Goal: Check status: Check status

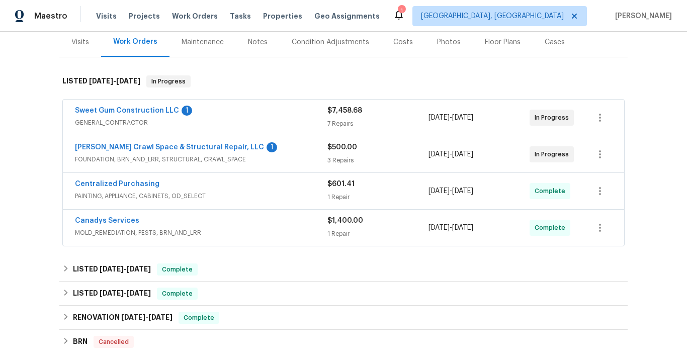
scroll to position [127, 0]
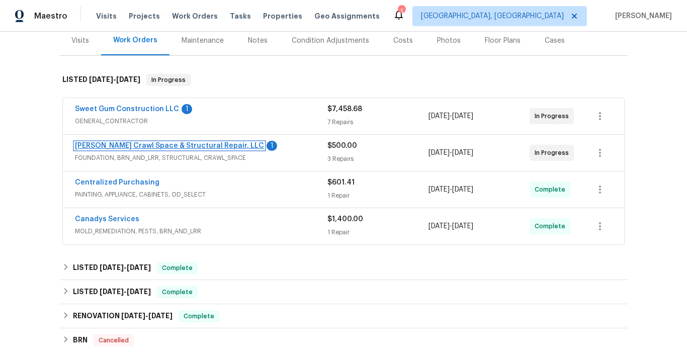
click at [179, 147] on link "[PERSON_NAME] Crawl Space & Structural Repair, LLC" at bounding box center [169, 145] width 189 height 7
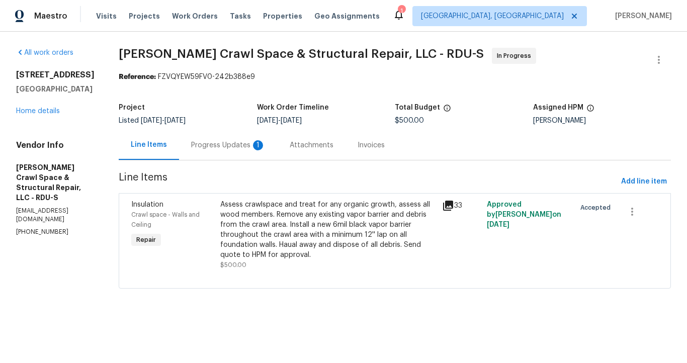
click at [237, 145] on div "Progress Updates 1" at bounding box center [228, 145] width 74 height 10
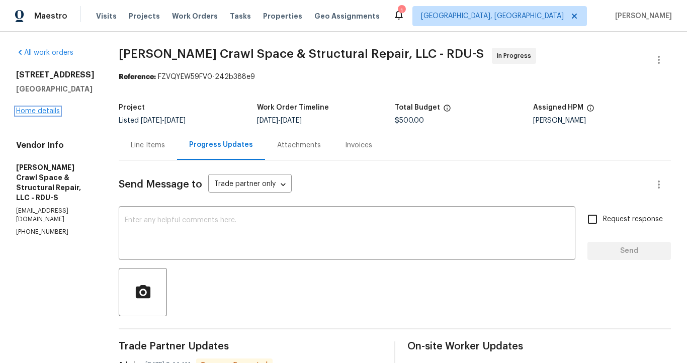
click at [31, 109] on link "Home details" at bounding box center [38, 111] width 44 height 7
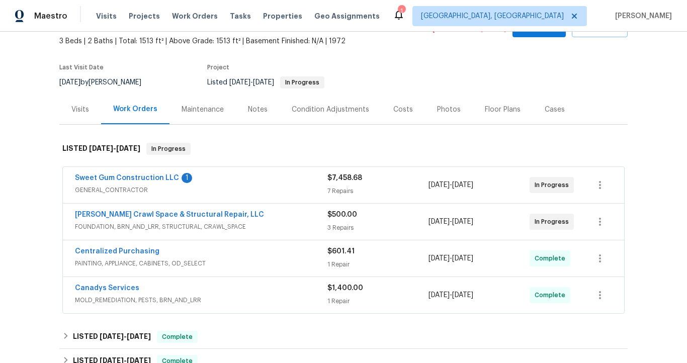
scroll to position [59, 0]
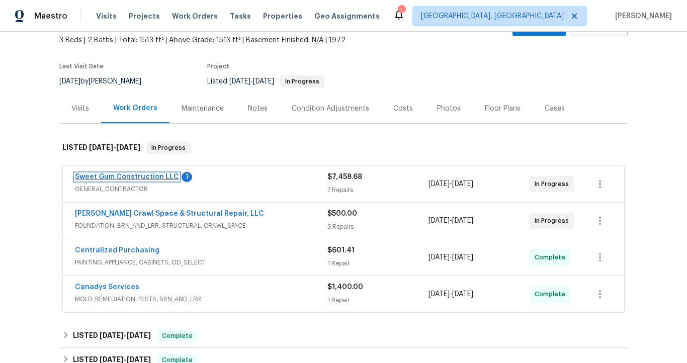
click at [136, 175] on link "Sweet Gum Construction LLC" at bounding box center [127, 176] width 104 height 7
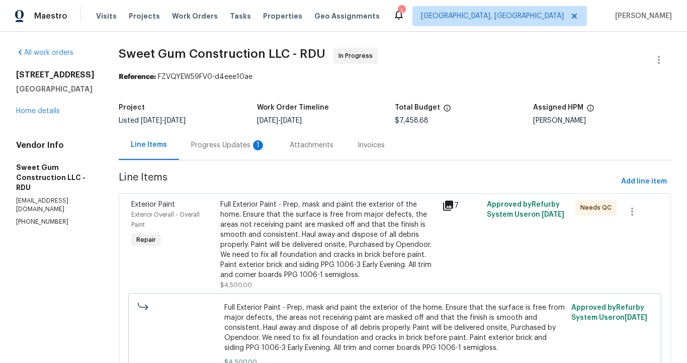
click at [224, 145] on div "Progress Updates 1" at bounding box center [228, 145] width 74 height 10
